Goal: Information Seeking & Learning: Learn about a topic

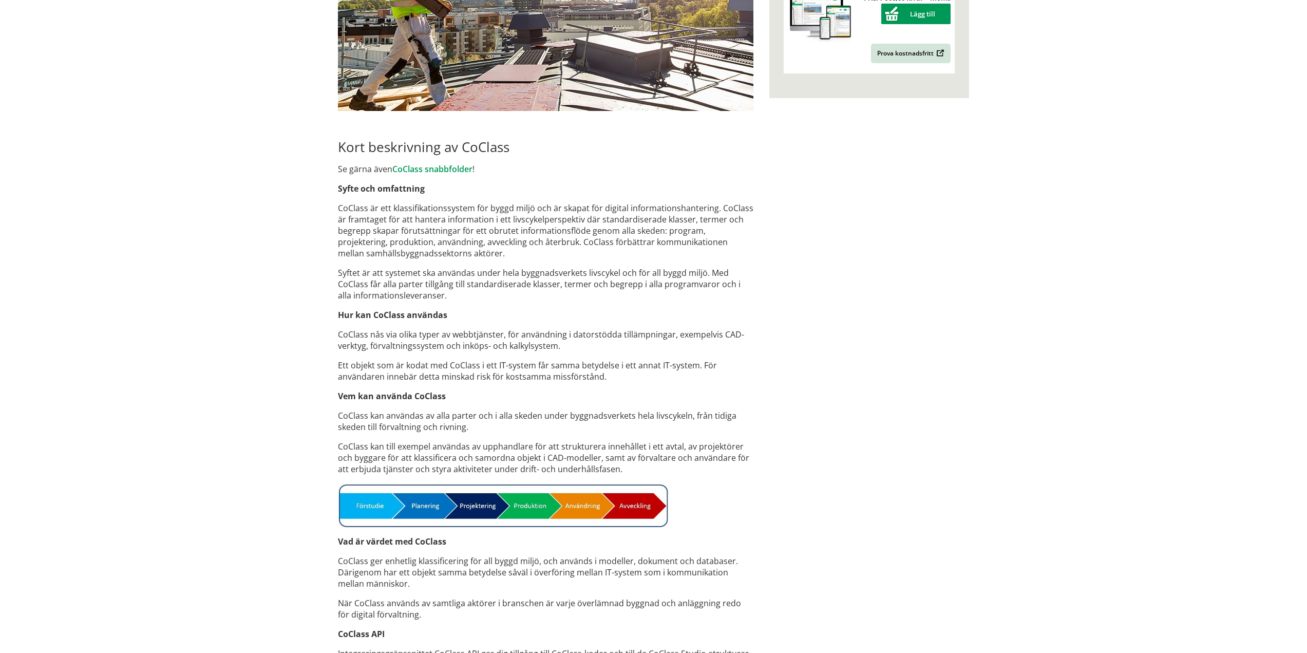
scroll to position [282, 0]
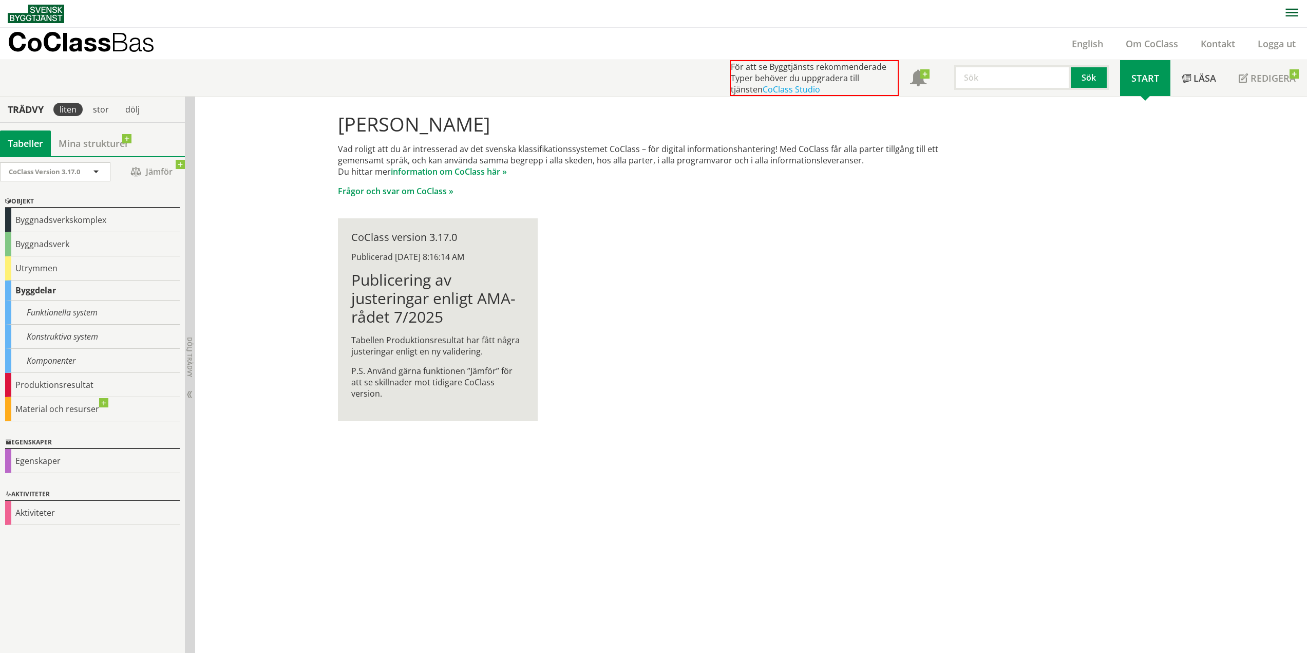
scroll to position [1, 0]
click at [43, 268] on div "Utrymmen" at bounding box center [92, 268] width 175 height 24
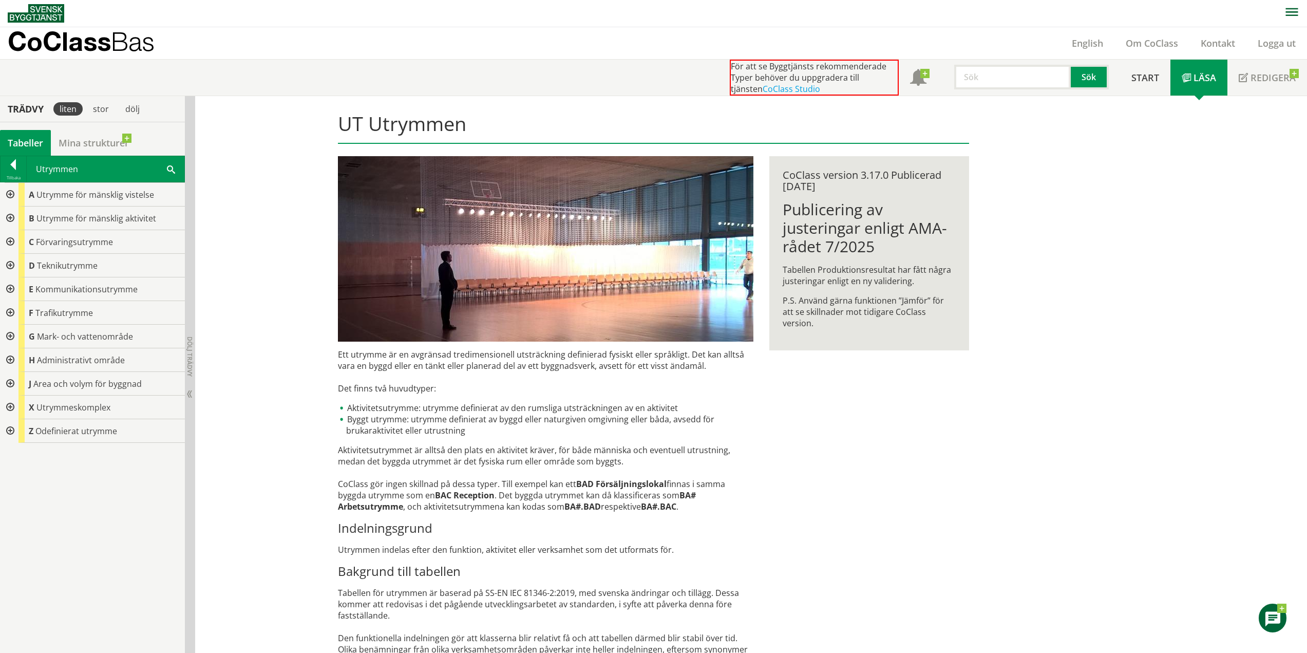
click at [12, 266] on div at bounding box center [9, 266] width 18 height 24
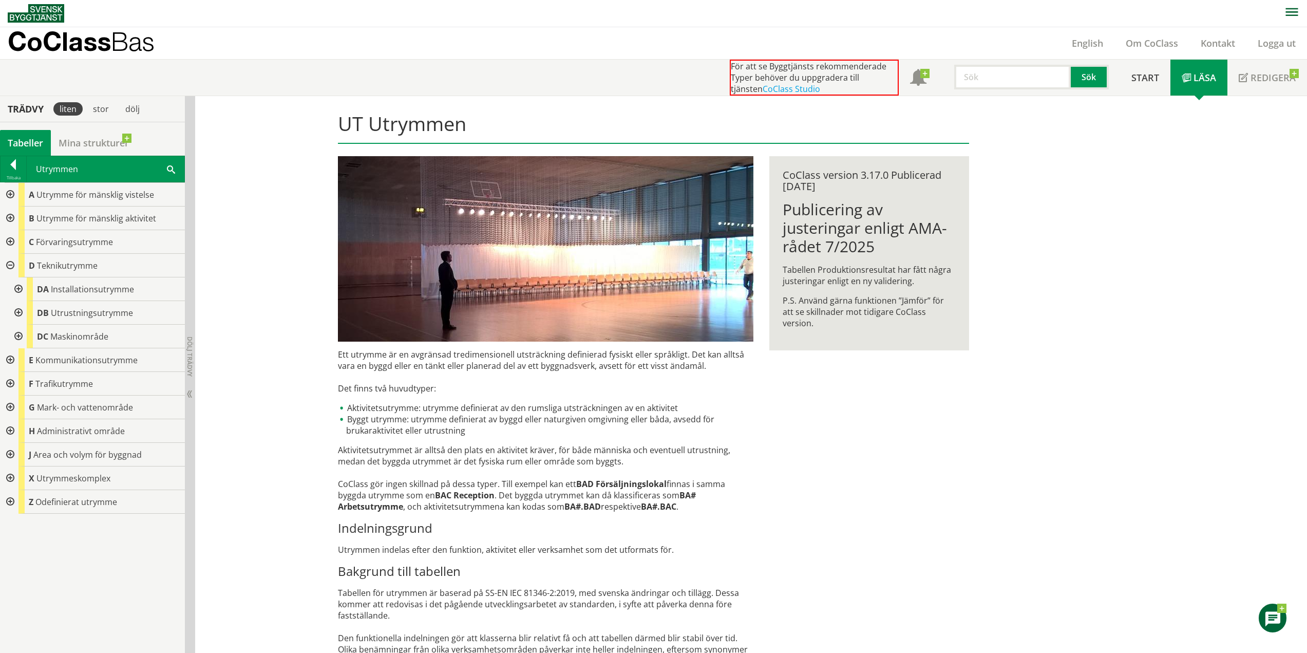
click at [12, 266] on div at bounding box center [9, 266] width 18 height 24
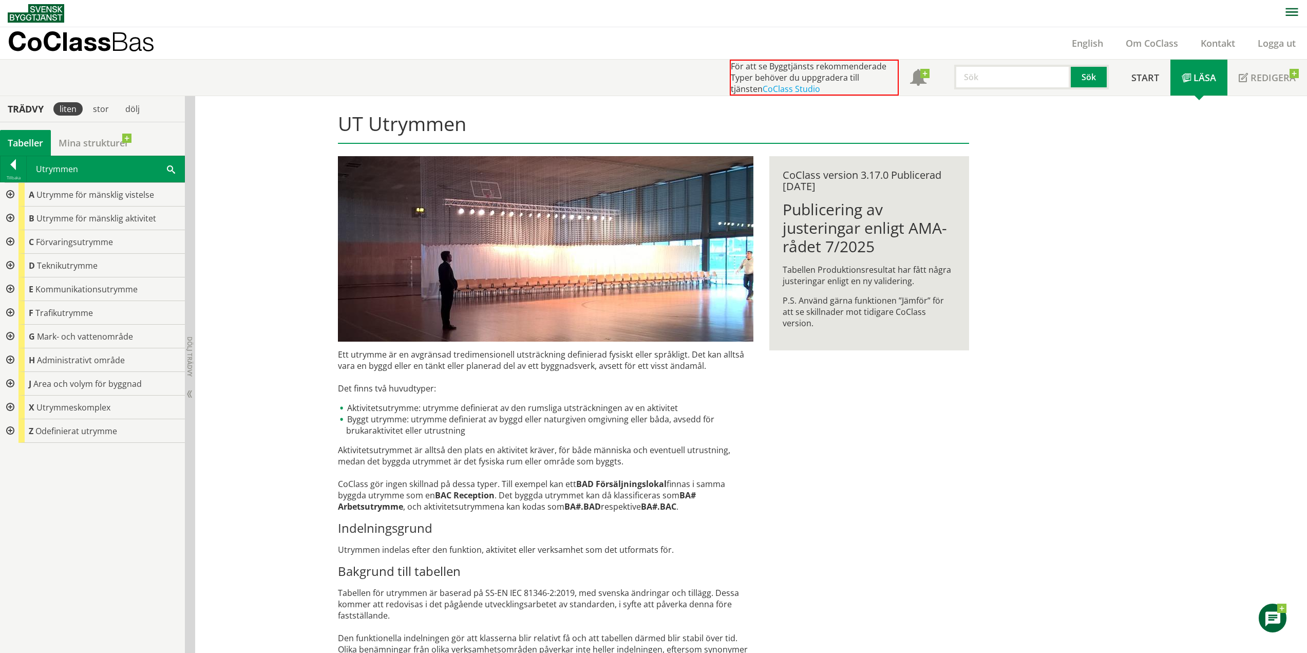
click at [10, 288] on div at bounding box center [9, 289] width 18 height 24
click at [14, 338] on div at bounding box center [9, 336] width 18 height 24
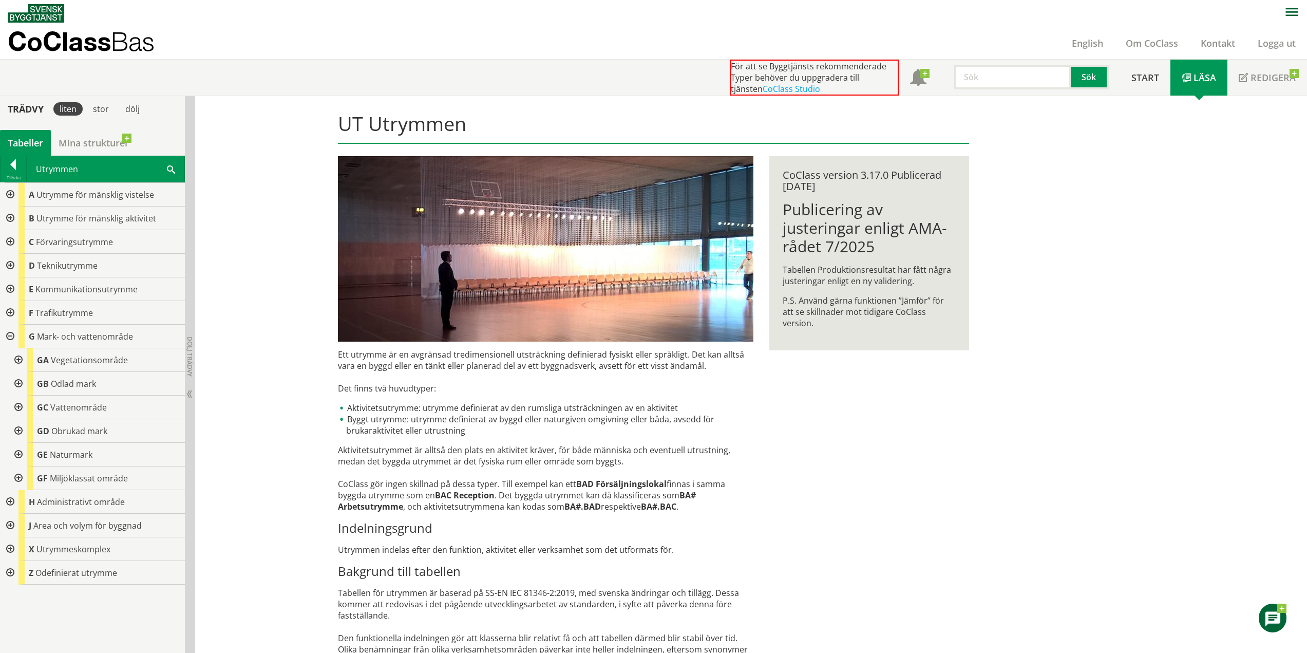
click at [10, 334] on div at bounding box center [9, 336] width 18 height 24
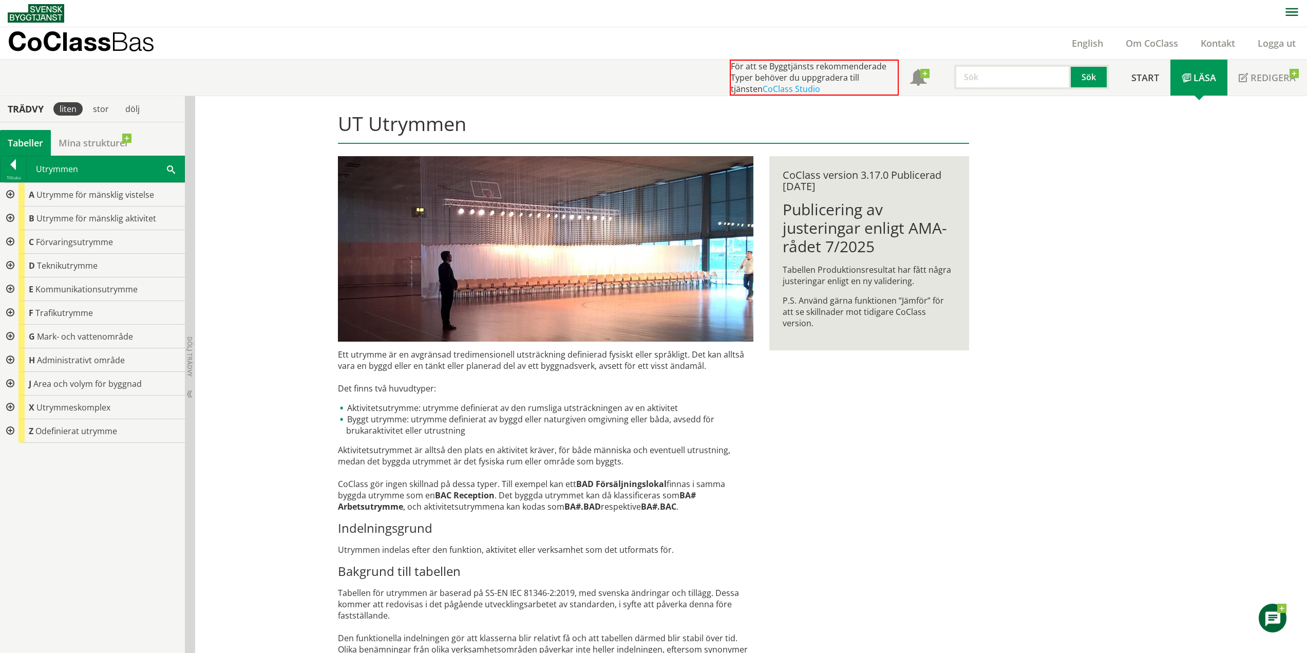
click at [9, 314] on div at bounding box center [9, 313] width 18 height 24
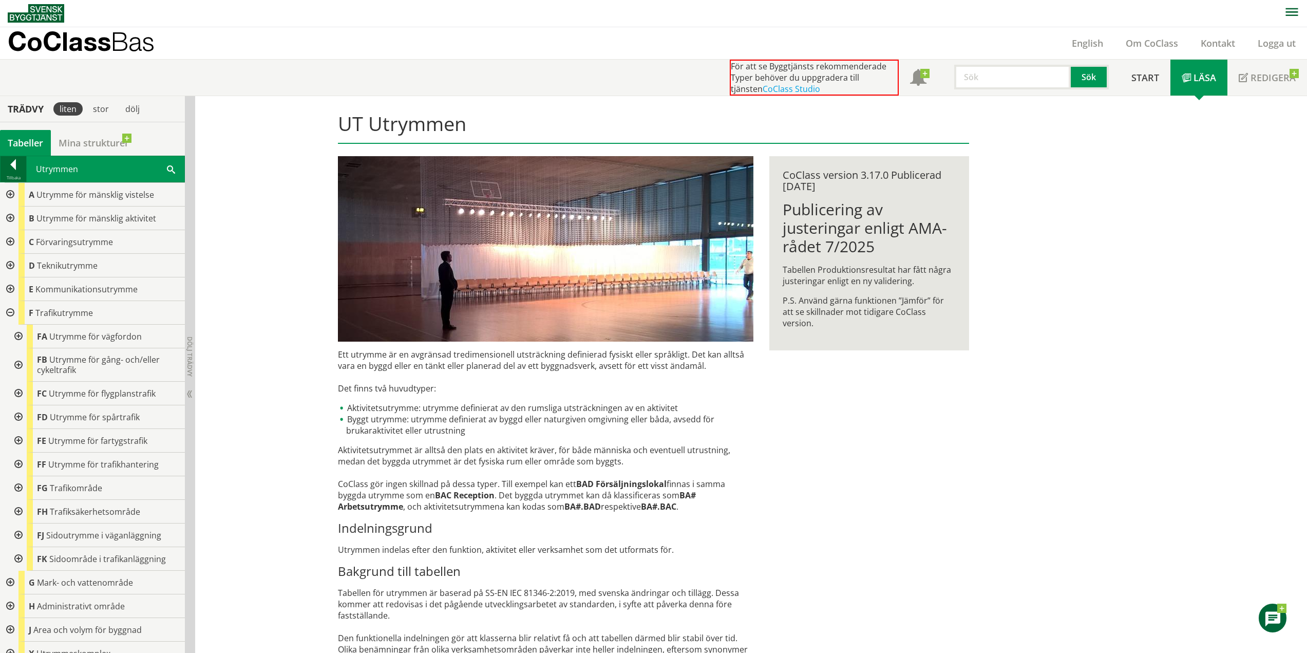
click at [16, 167] on div at bounding box center [14, 166] width 26 height 14
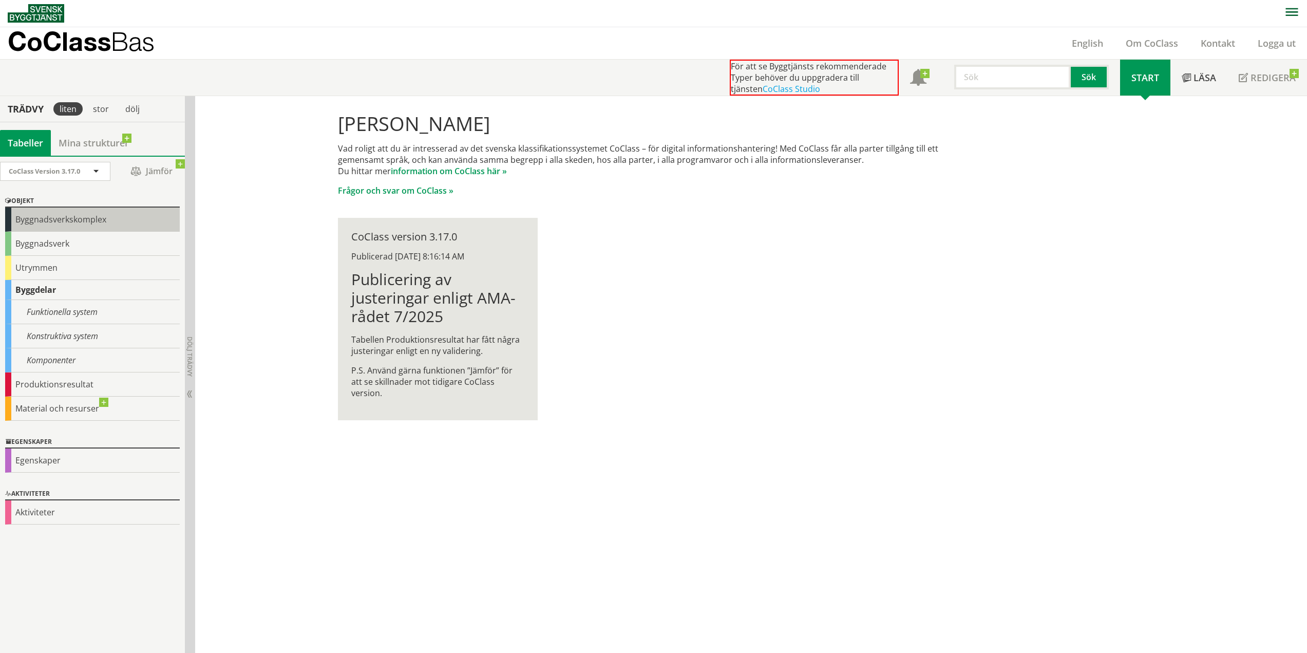
click at [65, 217] on div "Byggnadsverkskomplex" at bounding box center [92, 219] width 175 height 24
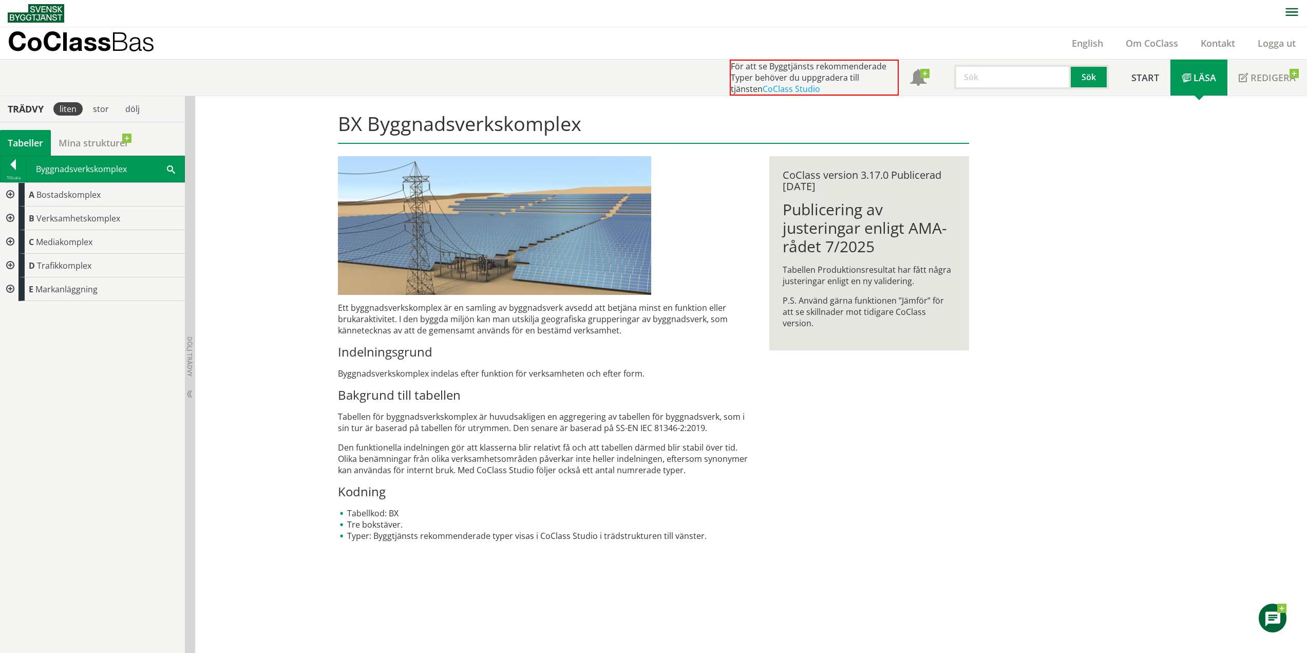
click at [10, 264] on div at bounding box center [9, 266] width 18 height 24
click at [21, 286] on div at bounding box center [17, 289] width 18 height 24
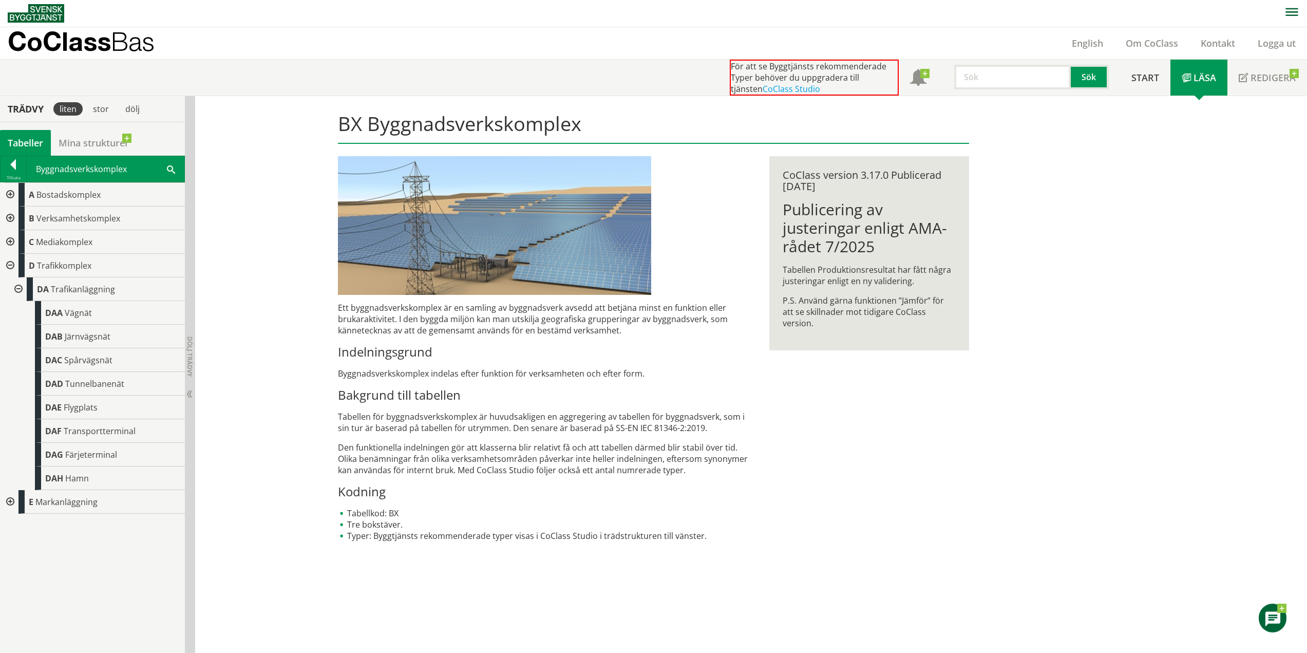
click at [9, 502] on div at bounding box center [9, 502] width 18 height 24
click at [81, 358] on span "Spårvägsnät" at bounding box center [88, 359] width 48 height 11
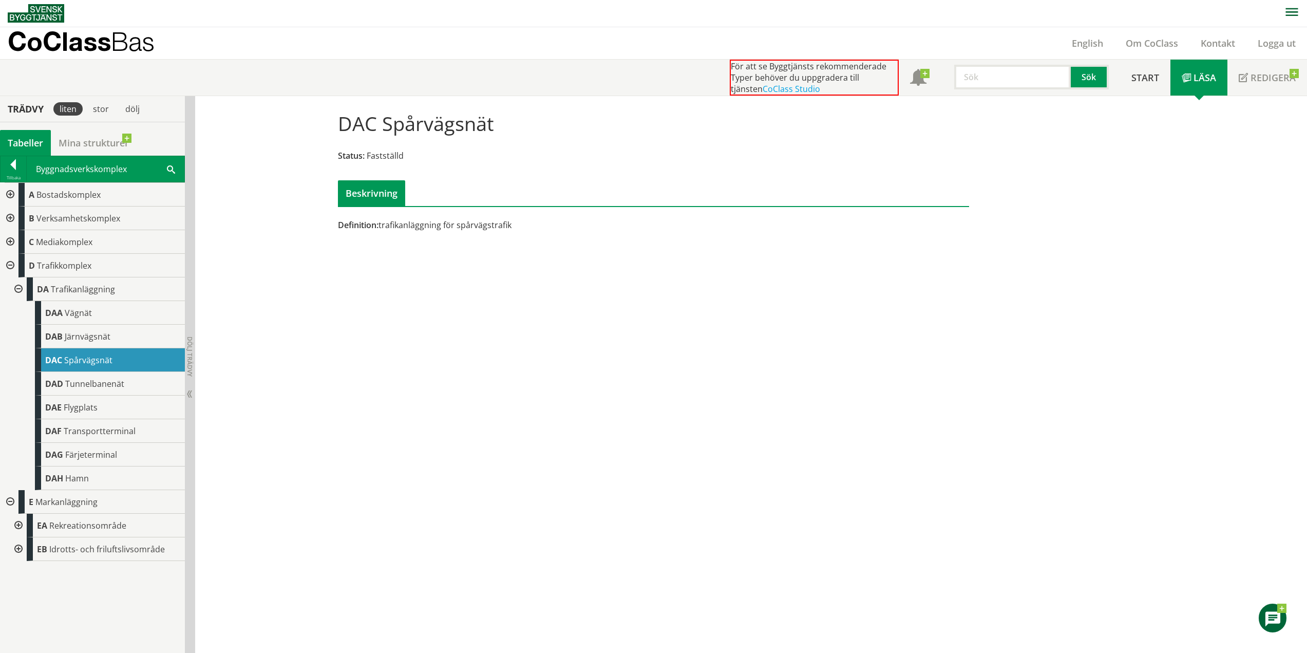
click at [10, 219] on div at bounding box center [9, 218] width 18 height 24
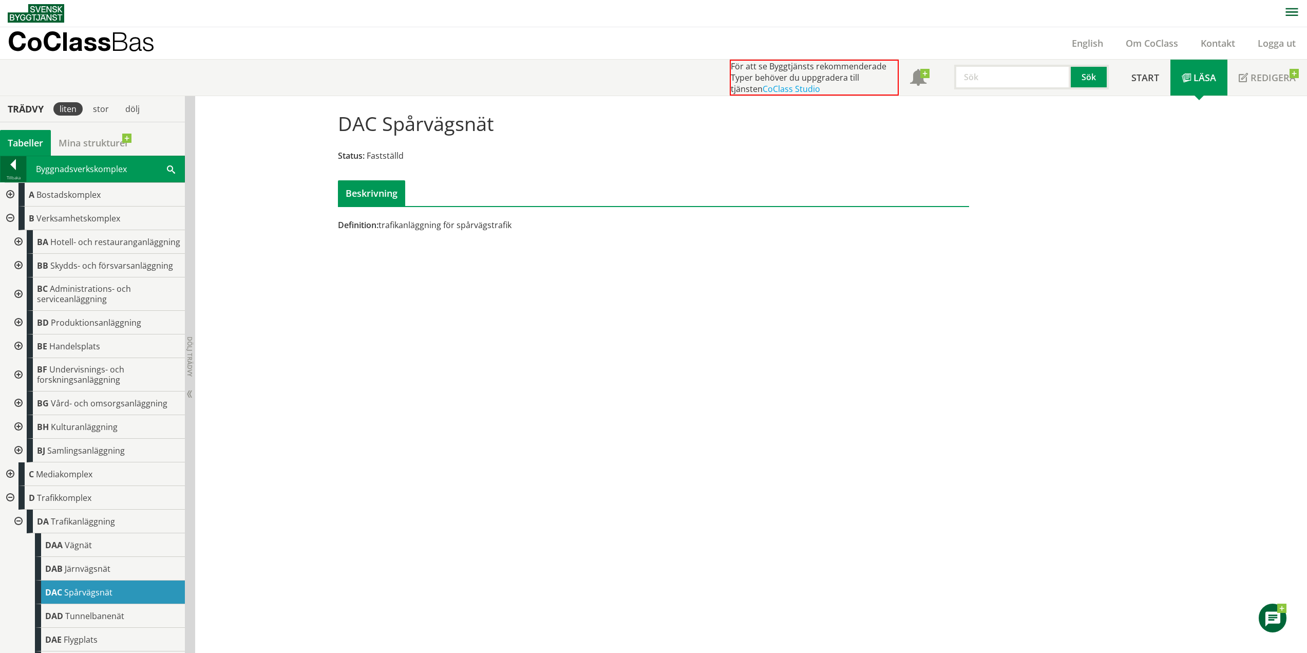
click at [10, 165] on div at bounding box center [14, 166] width 26 height 14
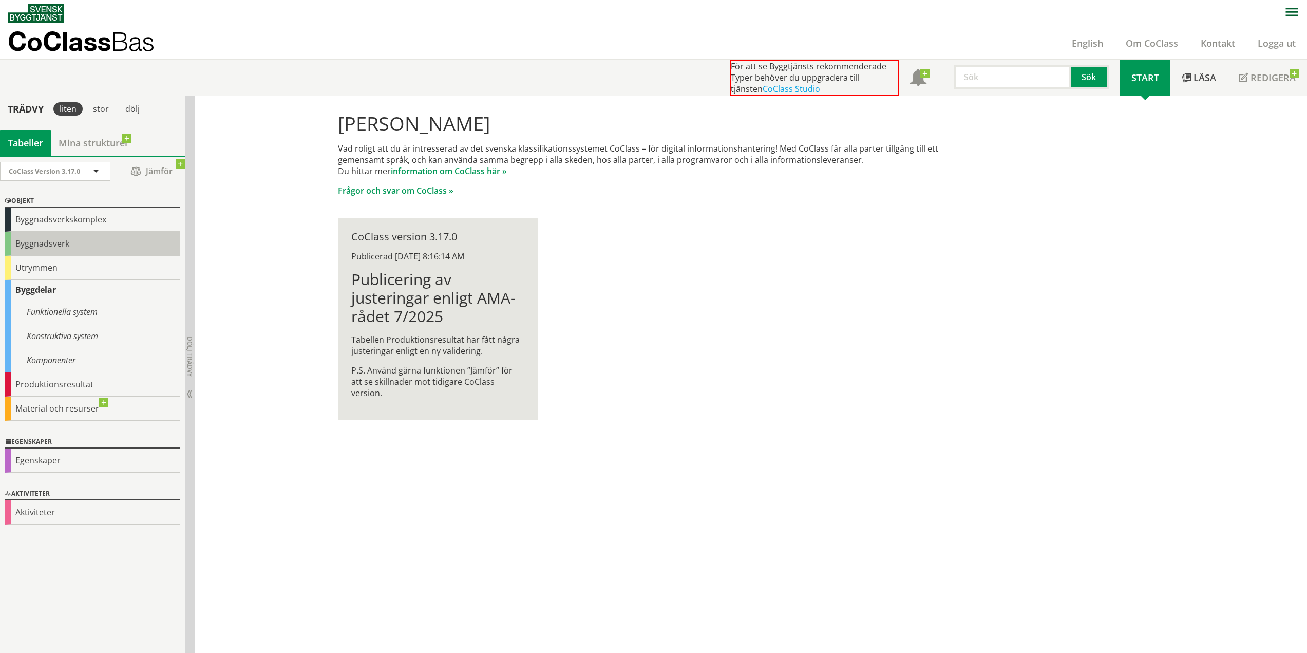
click at [59, 240] on div "Byggnadsverk" at bounding box center [92, 244] width 175 height 24
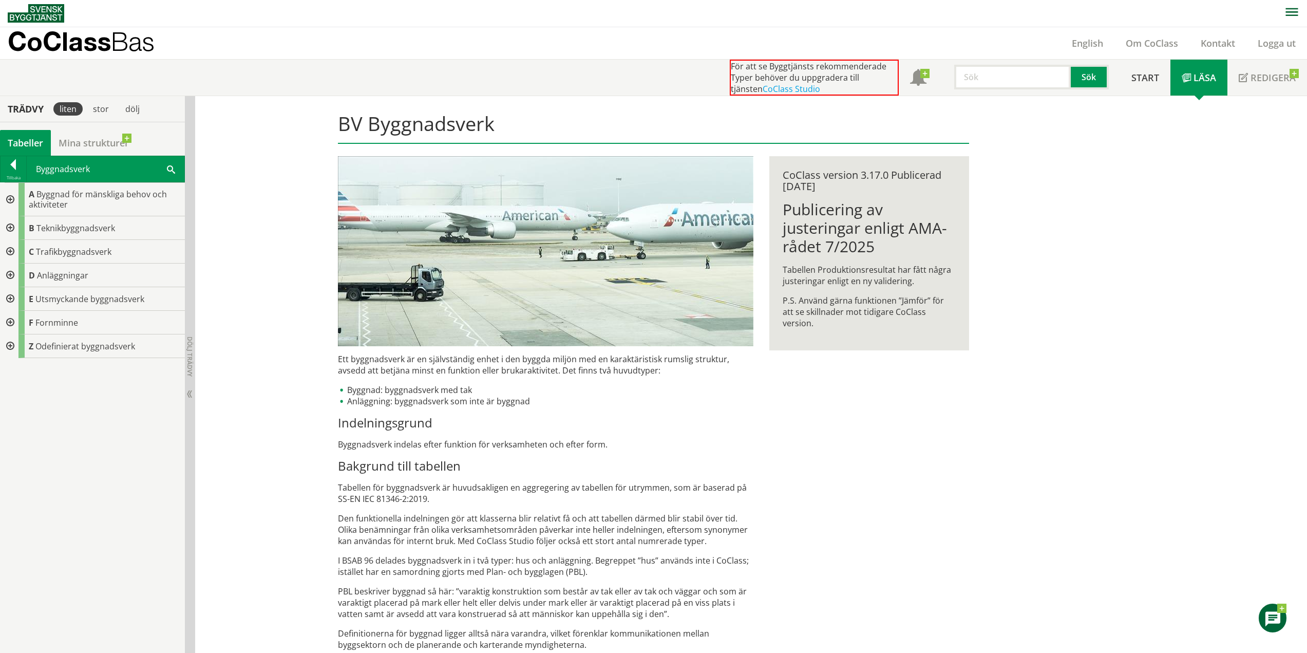
click at [15, 274] on div at bounding box center [9, 275] width 18 height 24
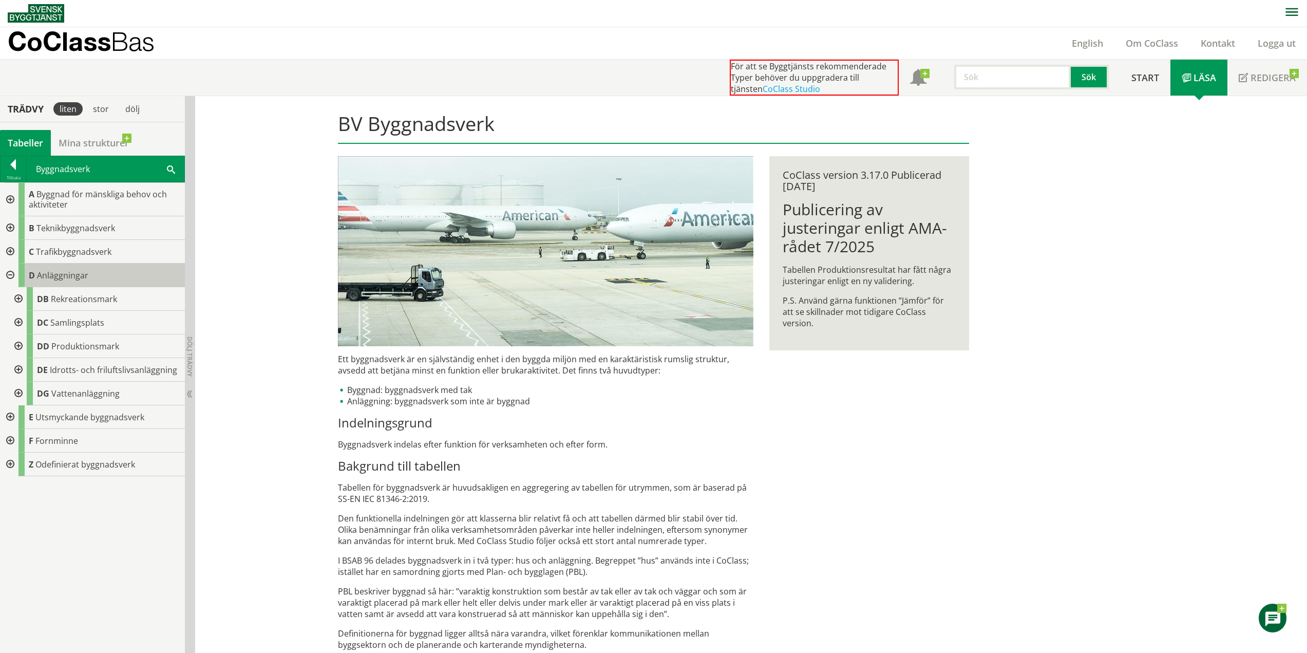
click at [101, 271] on div "D Anläggningar" at bounding box center [101, 275] width 166 height 24
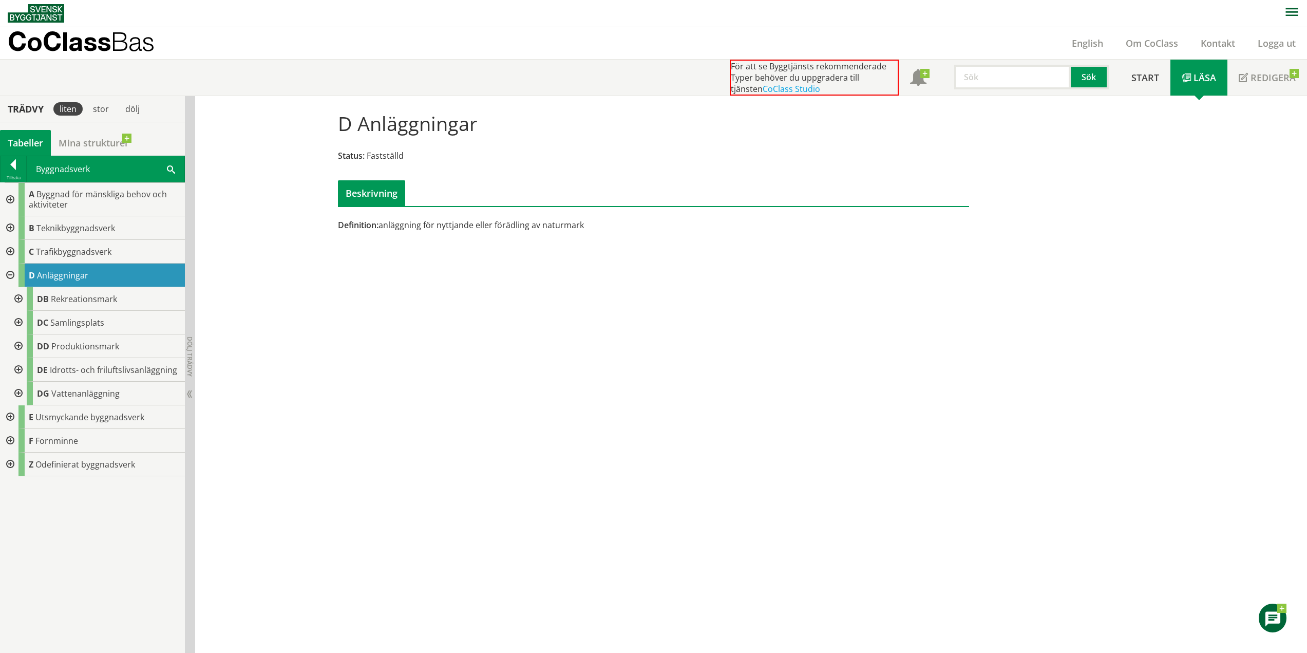
click at [12, 247] on div at bounding box center [9, 252] width 18 height 24
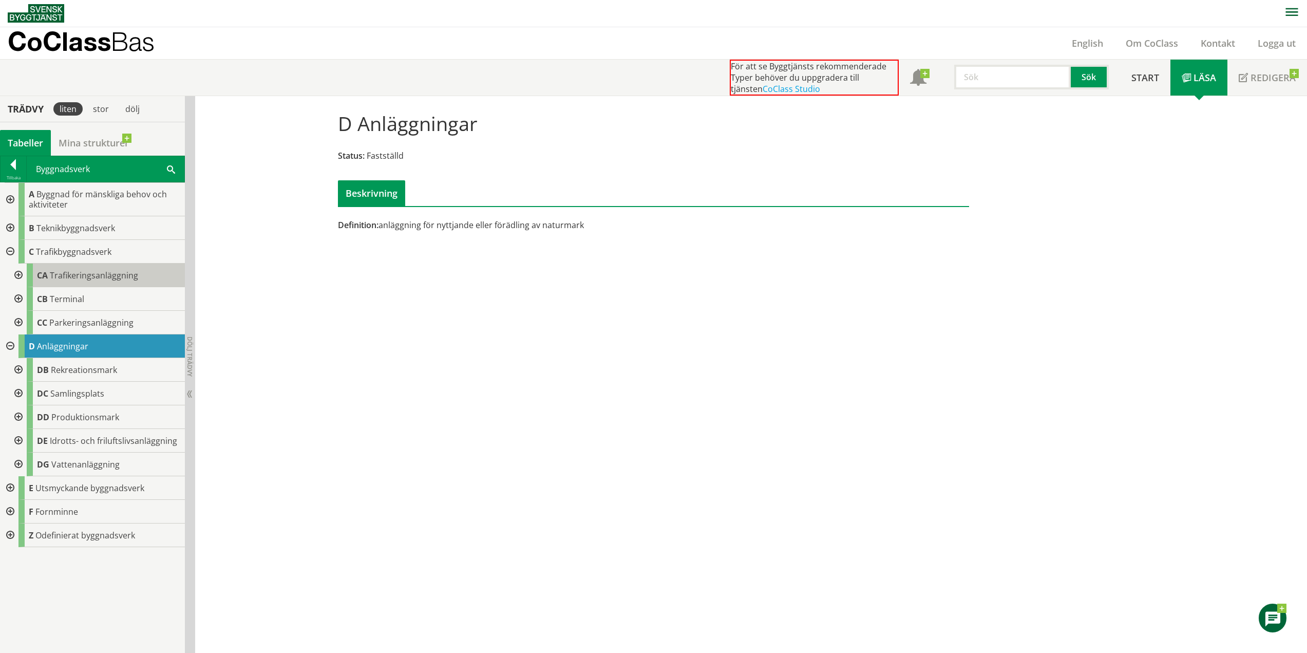
click at [83, 272] on span "Trafikeringsanläggning" at bounding box center [94, 275] width 88 height 11
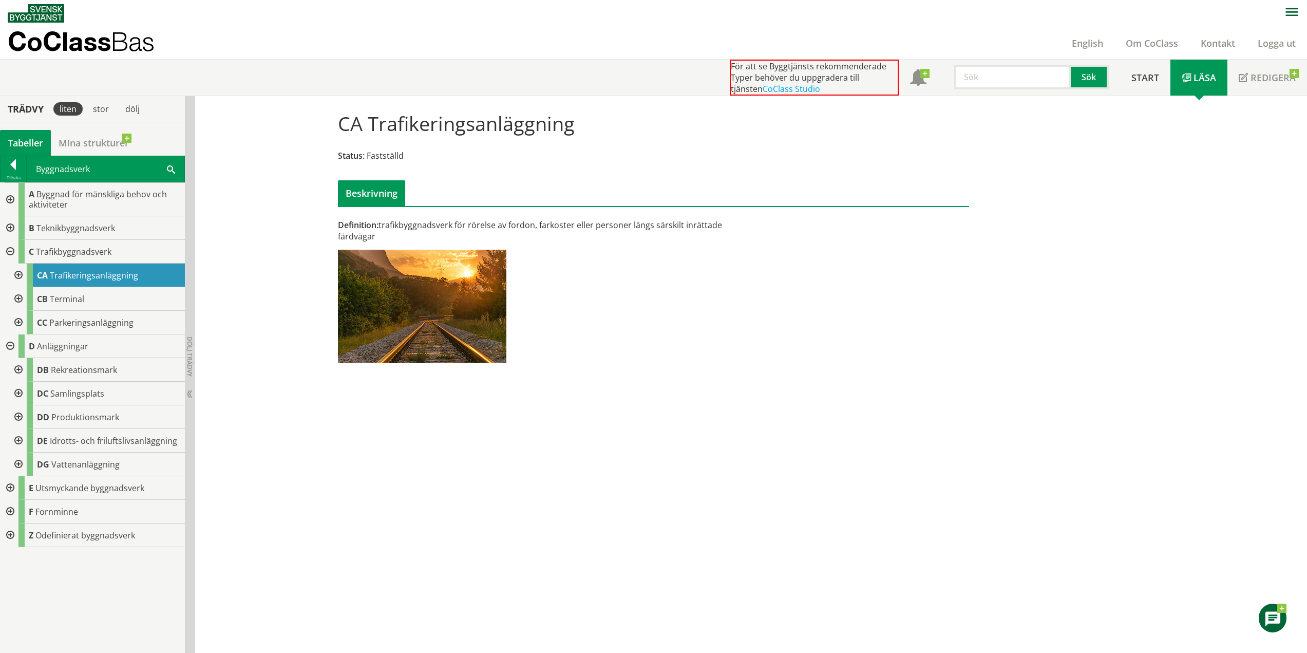
click at [539, 214] on div at bounding box center [653, 212] width 647 height 13
click at [359, 225] on span "Definition:" at bounding box center [358, 224] width 41 height 11
drag, startPoint x: 334, startPoint y: 222, endPoint x: 375, endPoint y: 233, distance: 42.0
click at [375, 233] on div "Definition: trafikbyggnadsverk för rörelse av fordon, farkoster eller personer …" at bounding box center [545, 230] width 415 height 23
click at [384, 227] on div "Definition: trafikbyggnadsverk för rörelse av fordon, farkoster eller personer …" at bounding box center [545, 230] width 415 height 23
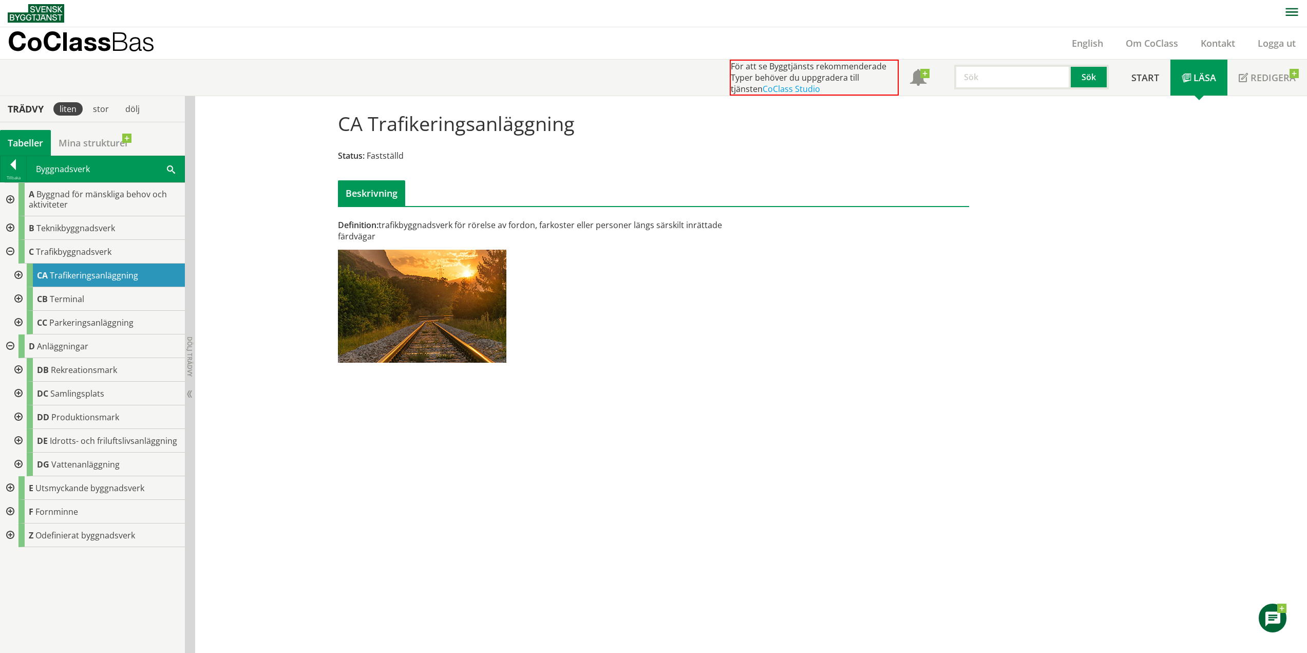
drag, startPoint x: 384, startPoint y: 226, endPoint x: 479, endPoint y: 226, distance: 95.0
click at [479, 226] on div "Definition: trafikbyggnadsverk för rörelse av fordon, farkoster eller personer …" at bounding box center [545, 230] width 415 height 23
click at [283, 210] on div "CA Trafikeringsanläggning Status: Fastställd Beskrivning Definition: trafikbygg…" at bounding box center [751, 374] width 1112 height 557
drag, startPoint x: 380, startPoint y: 222, endPoint x: 487, endPoint y: 229, distance: 106.5
click at [487, 229] on div "Definition: trafikbyggnadsverk för rörelse av fordon, farkoster eller personer …" at bounding box center [545, 230] width 415 height 23
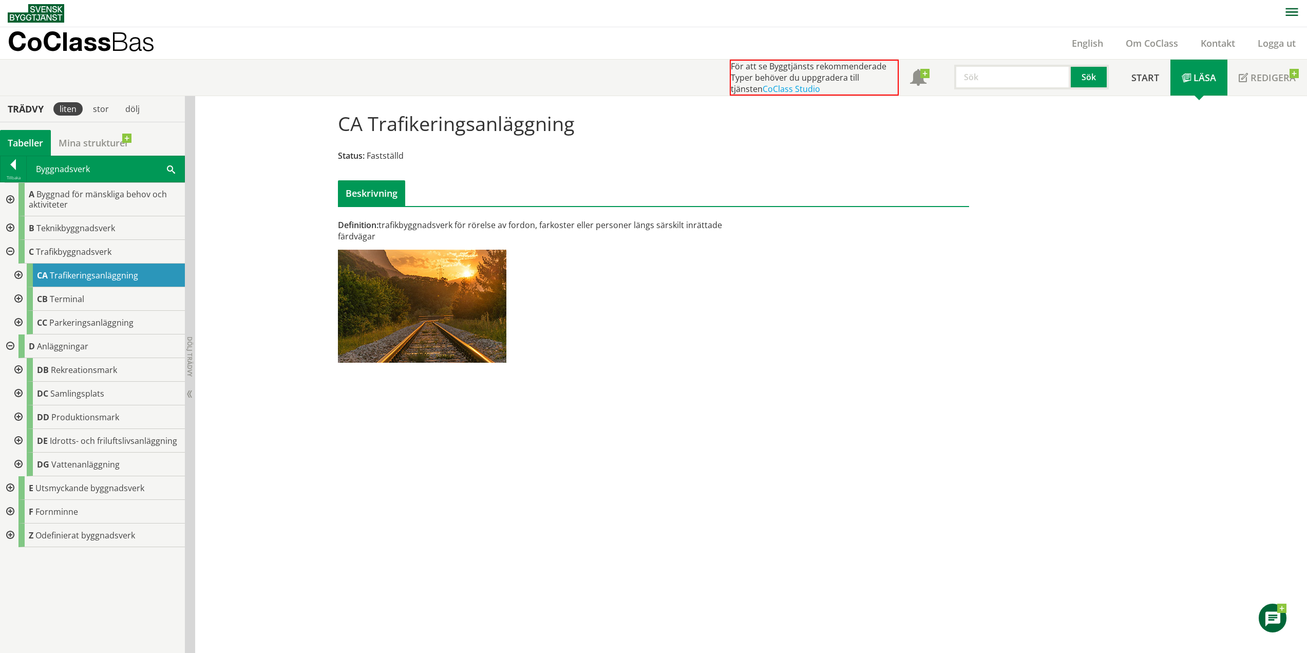
click at [477, 225] on div "Definition: trafikbyggnadsverk för rörelse av fordon, farkoster eller personer …" at bounding box center [545, 230] width 415 height 23
click at [474, 224] on div "Definition: trafikbyggnadsverk för rörelse av fordon, farkoster eller personer …" at bounding box center [545, 230] width 415 height 23
click at [129, 243] on div "C Trafikbyggnadsverk" at bounding box center [101, 252] width 166 height 24
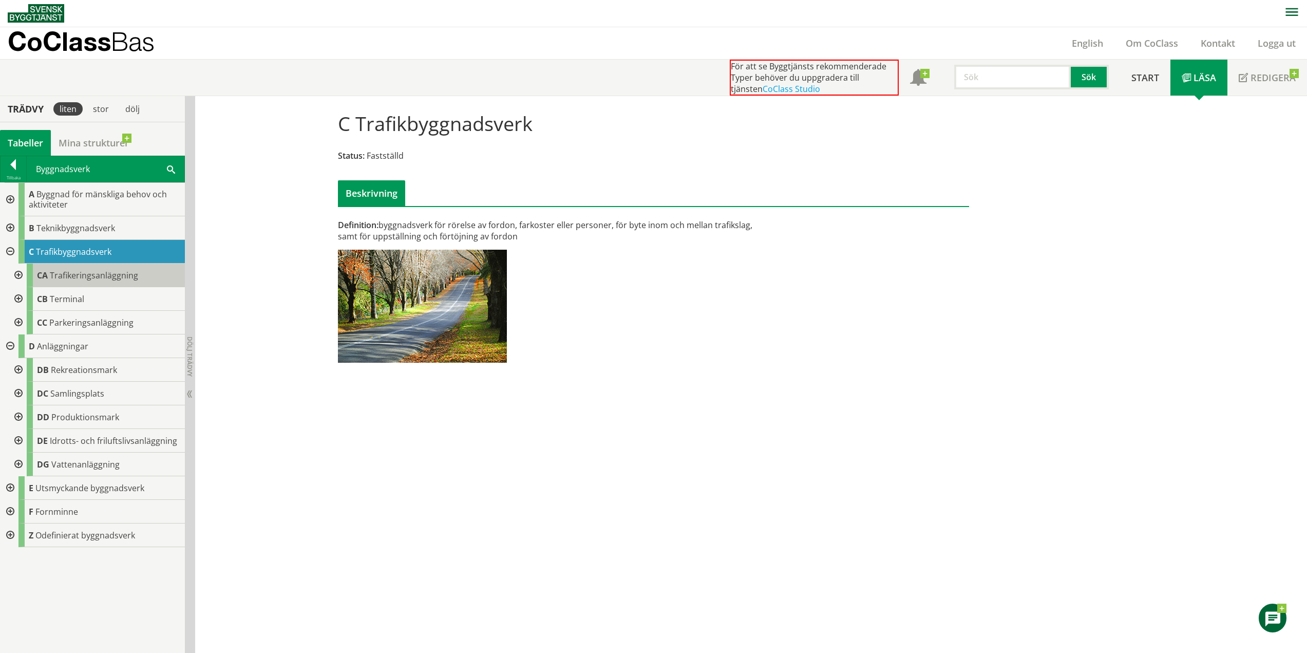
click at [128, 272] on span "Trafikeringsanläggning" at bounding box center [94, 275] width 88 height 11
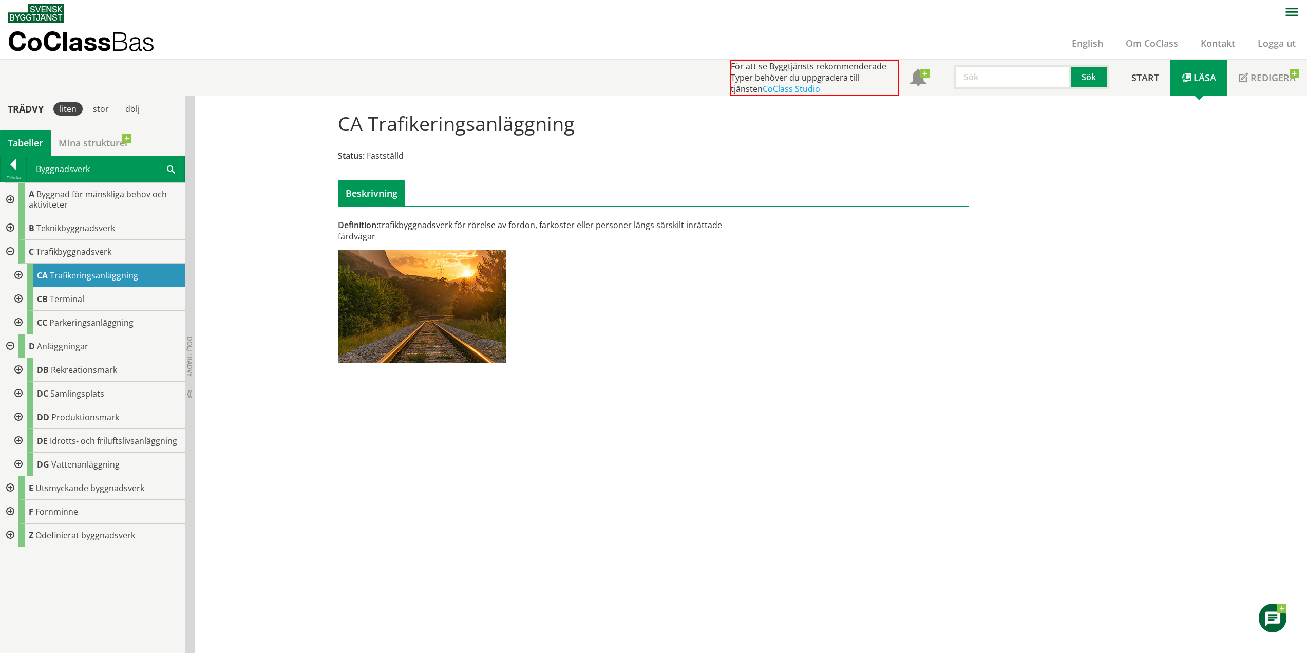
drag, startPoint x: 380, startPoint y: 225, endPoint x: 529, endPoint y: 234, distance: 149.2
click at [529, 234] on div "Definition: trafikbyggnadsverk för rörelse av fordon, farkoster eller personer …" at bounding box center [545, 230] width 415 height 23
click at [527, 234] on div "Definition: trafikbyggnadsverk för rörelse av fordon, farkoster eller personer …" at bounding box center [545, 230] width 415 height 23
drag, startPoint x: 386, startPoint y: 225, endPoint x: 488, endPoint y: 236, distance: 103.3
click at [488, 236] on div "Definition: trafikbyggnadsverk för rörelse av fordon, farkoster eller personer …" at bounding box center [545, 230] width 415 height 23
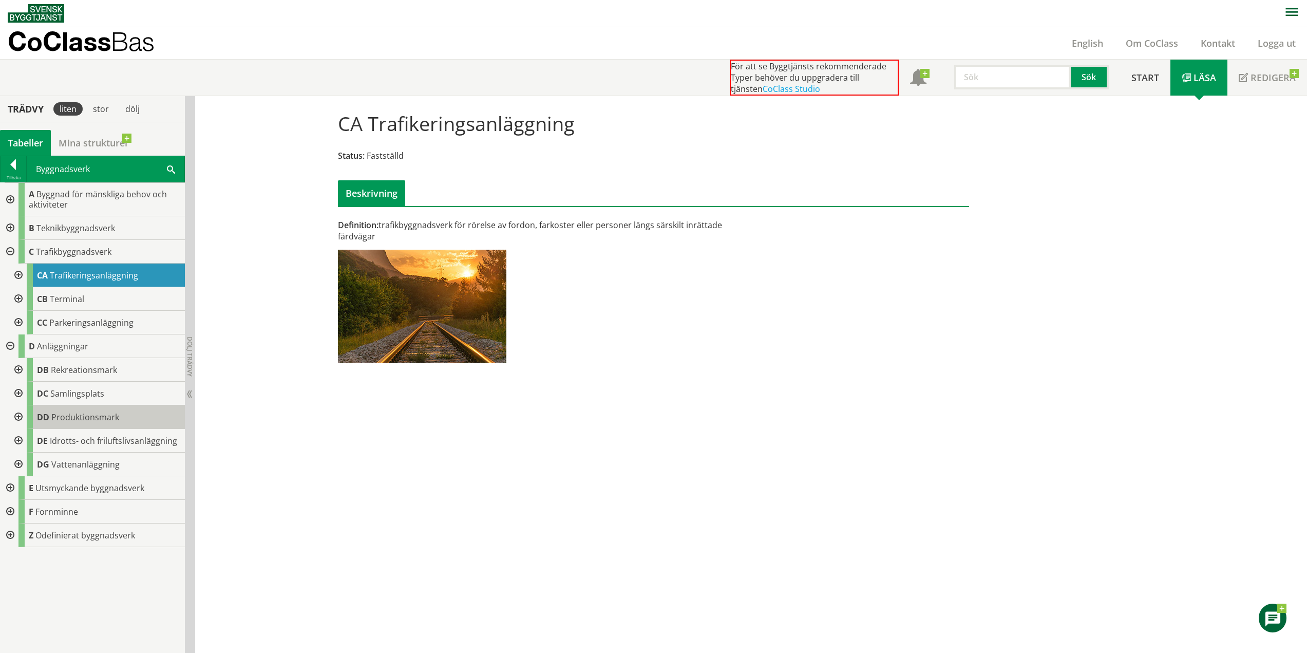
click at [103, 413] on span "Produktionsmark" at bounding box center [85, 416] width 68 height 11
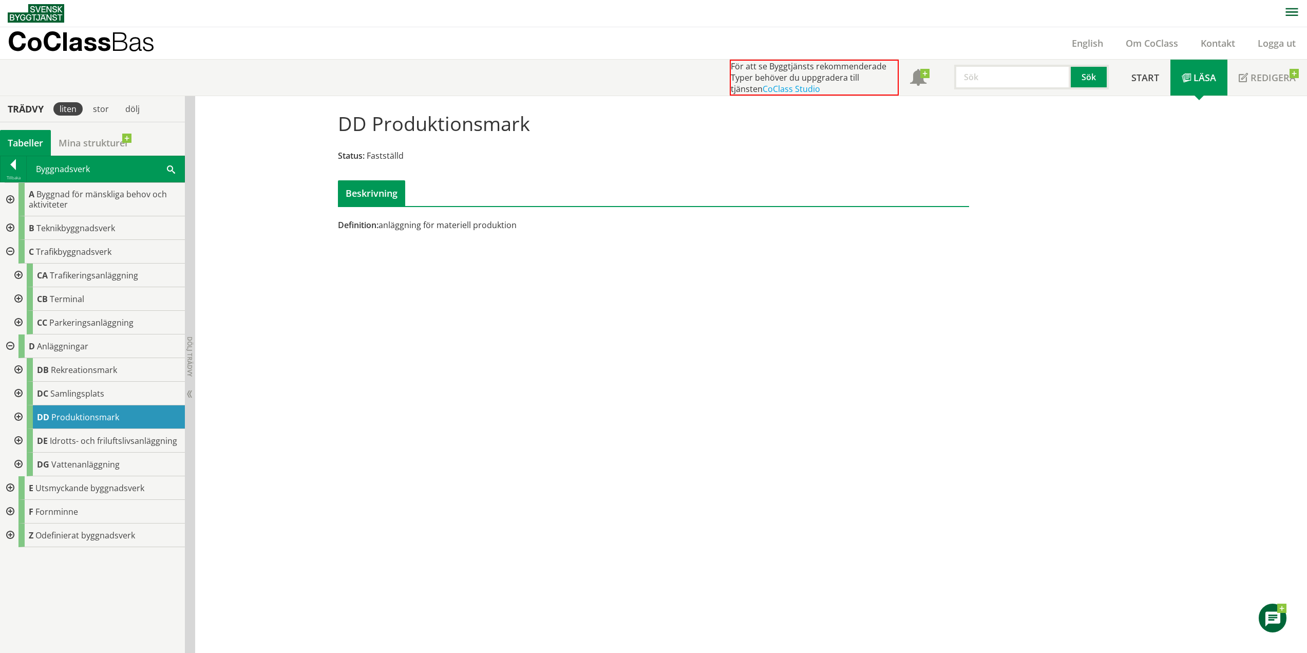
click at [17, 414] on div at bounding box center [17, 417] width 18 height 24
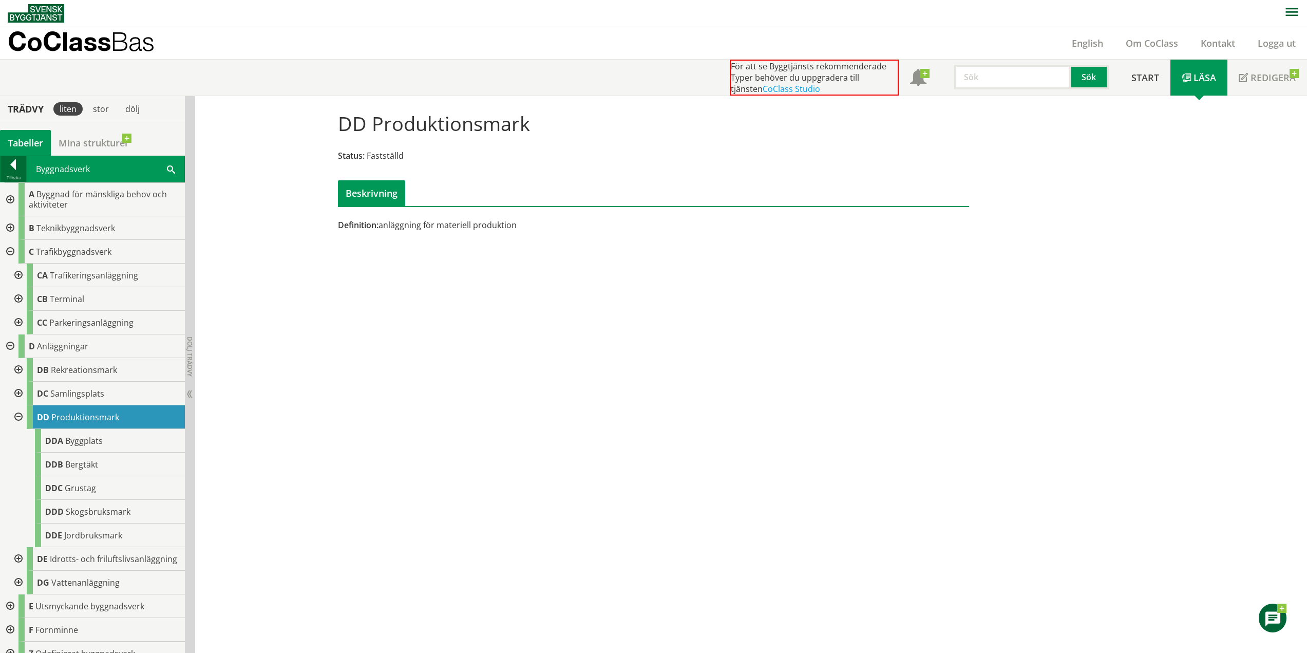
click at [12, 169] on div at bounding box center [14, 166] width 26 height 14
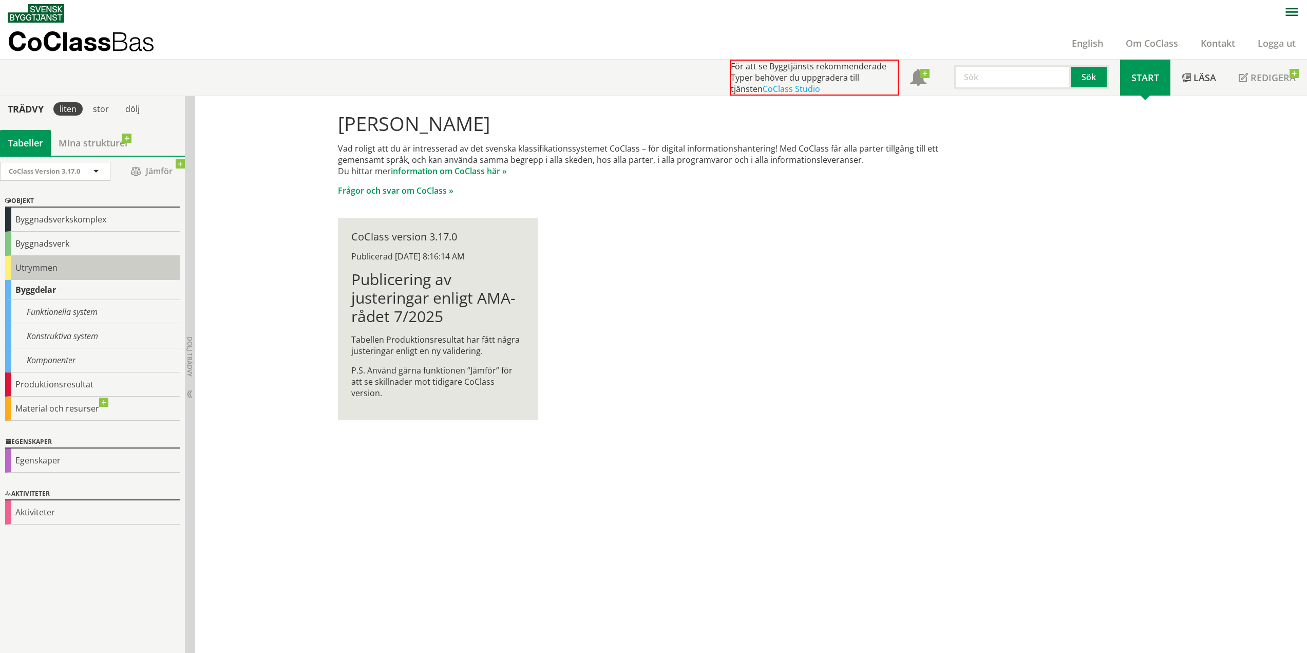
click at [45, 269] on div "Utrymmen" at bounding box center [92, 268] width 175 height 24
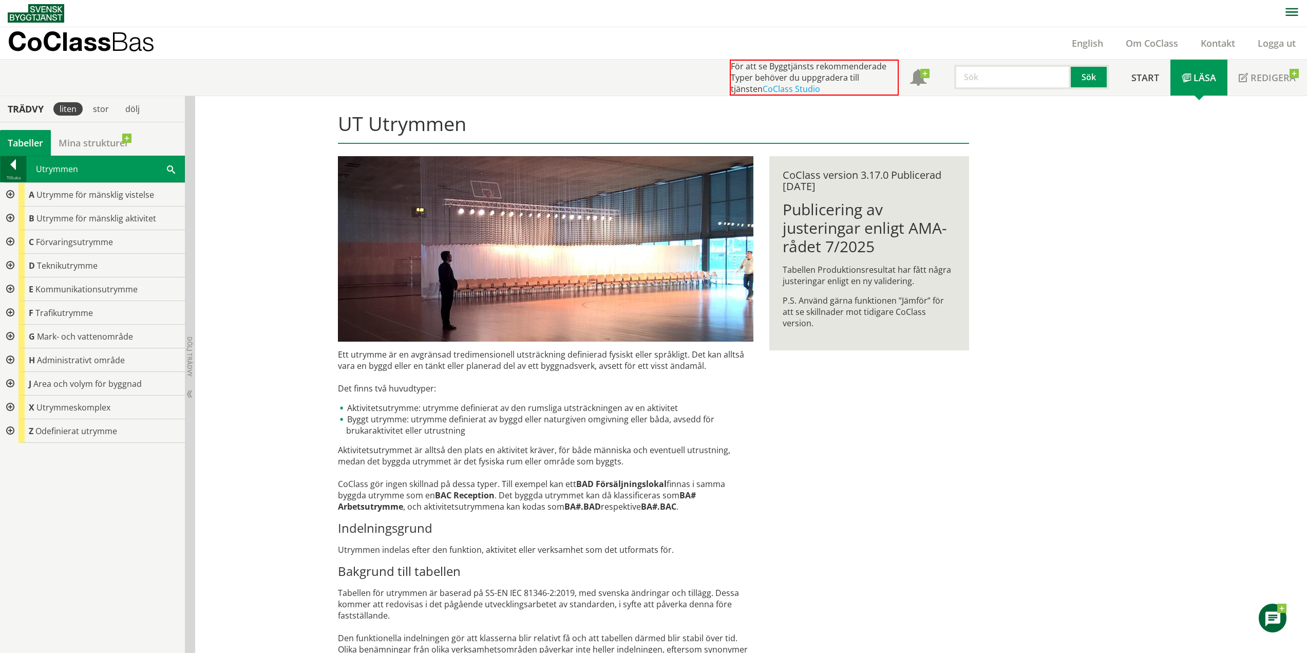
click at [13, 164] on div at bounding box center [14, 166] width 26 height 14
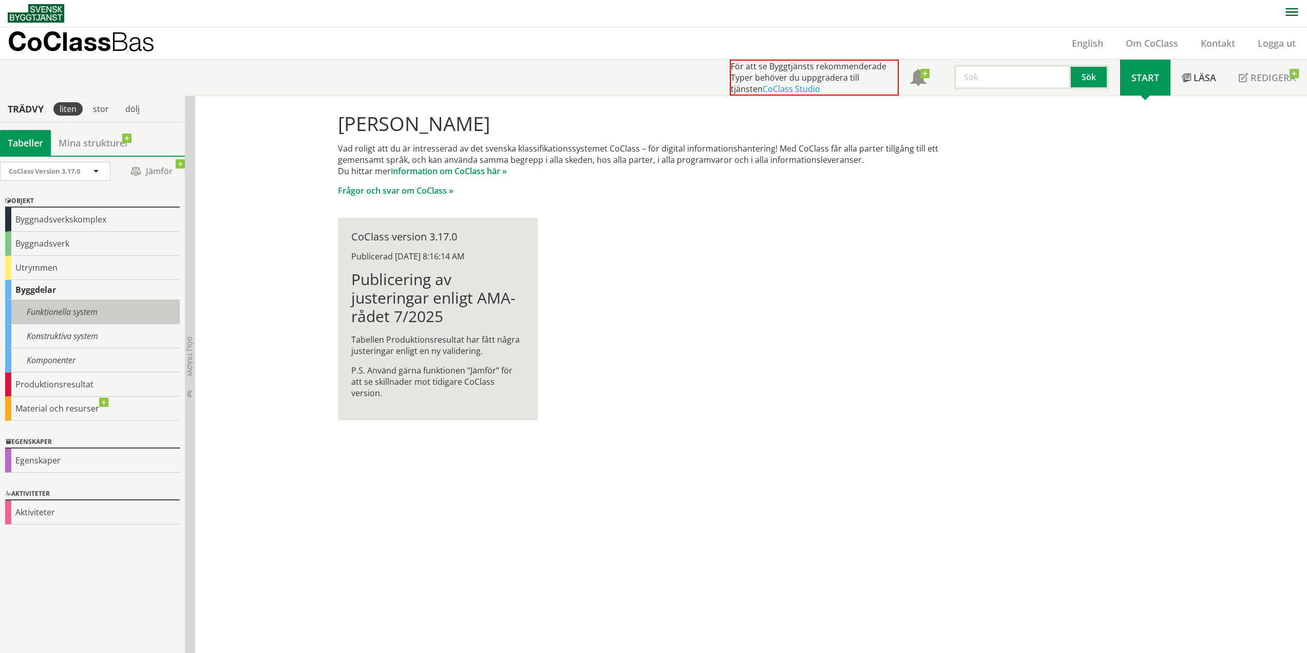
click at [44, 303] on div "Funktionella system" at bounding box center [92, 312] width 175 height 24
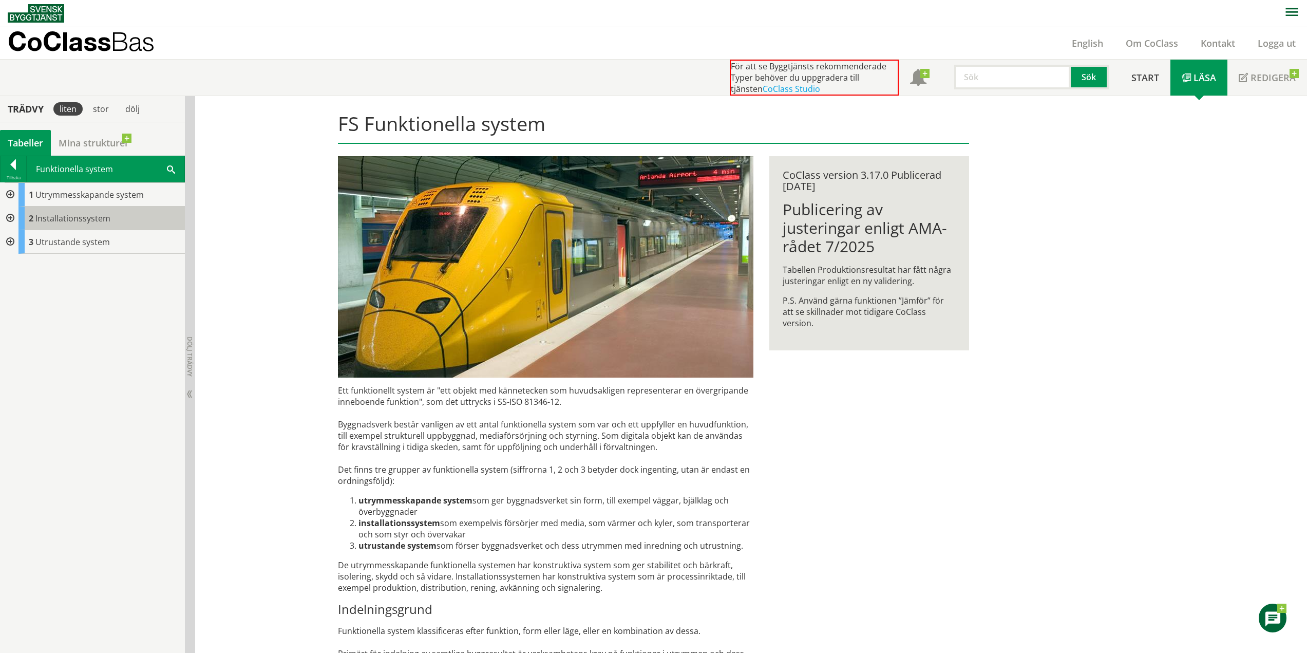
click at [65, 213] on span "Installationssystem" at bounding box center [72, 218] width 75 height 11
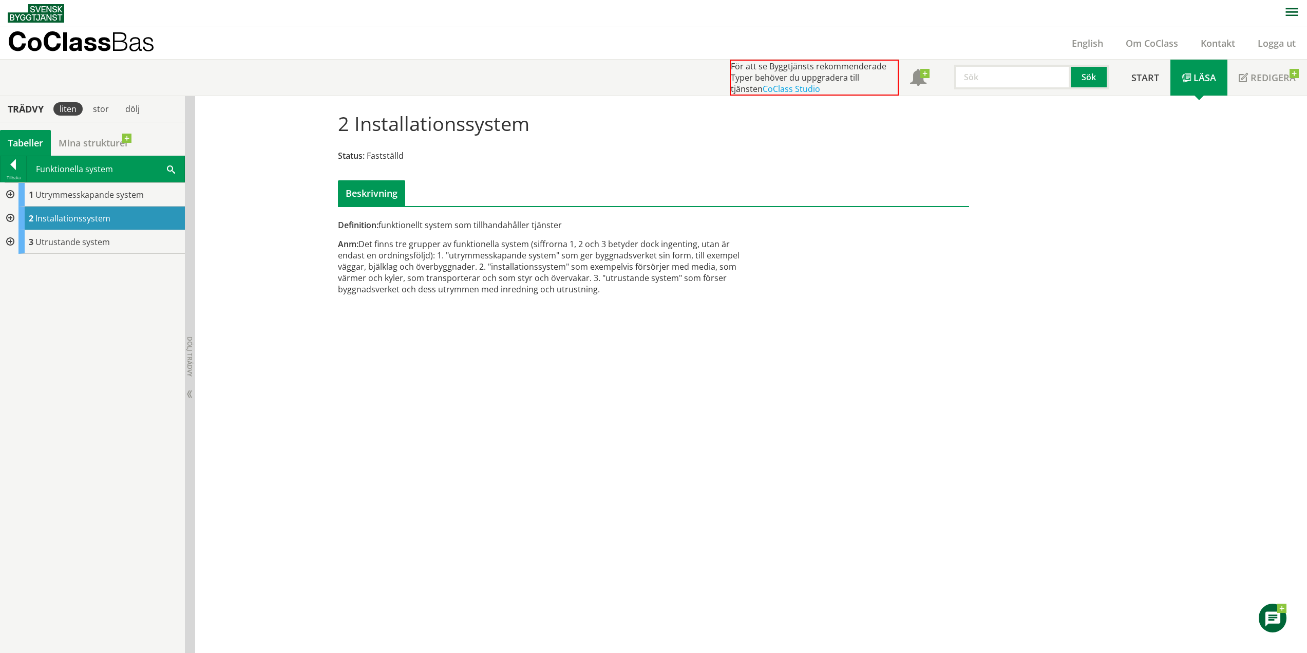
click at [8, 241] on div at bounding box center [9, 242] width 18 height 24
click at [67, 291] on span "Trafikanordningar" at bounding box center [79, 288] width 70 height 11
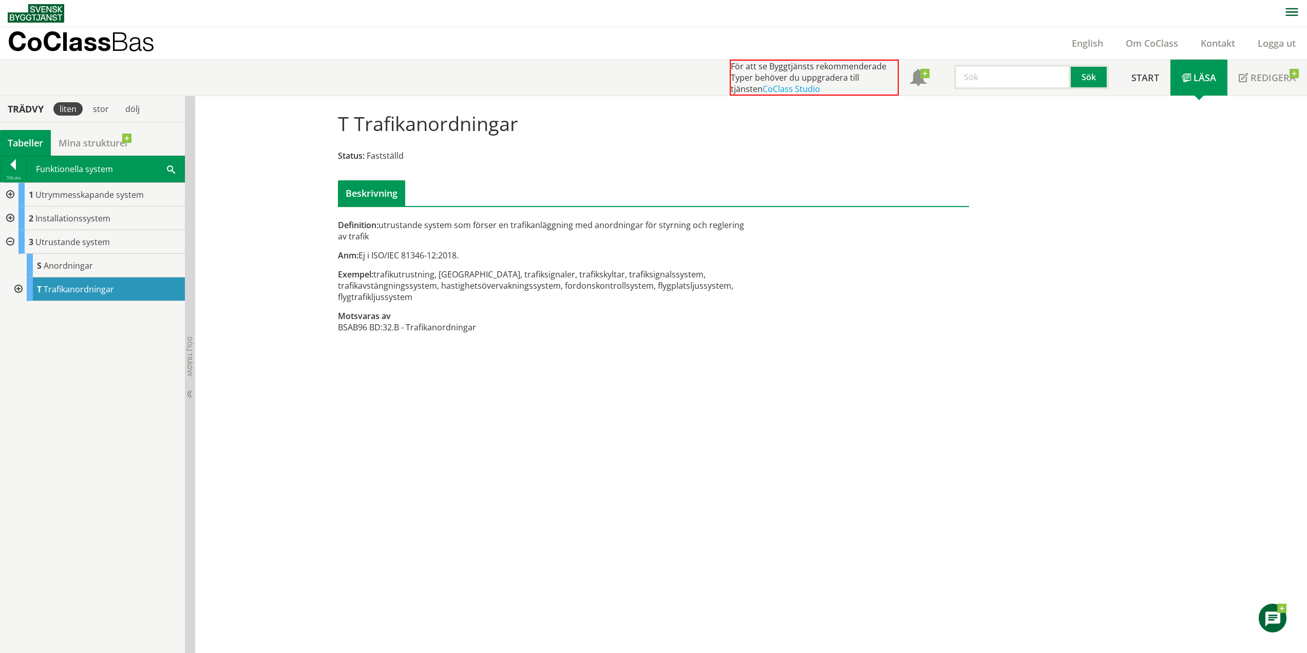
click at [20, 288] on div at bounding box center [17, 289] width 18 height 24
